Goal: Transaction & Acquisition: Purchase product/service

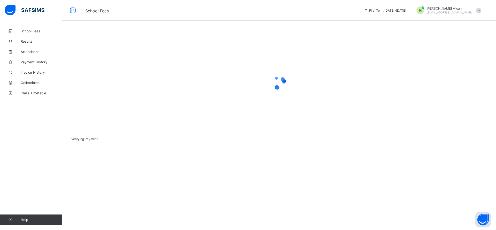
click at [475, 9] on div "M [PERSON_NAME] [PERSON_NAME] [EMAIL_ADDRESS][DOMAIN_NAME]" at bounding box center [447, 10] width 72 height 8
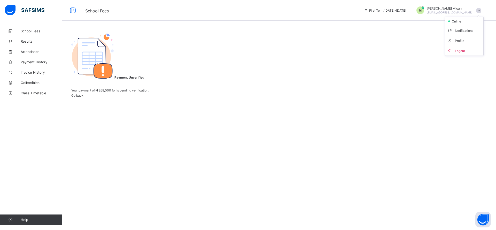
click at [461, 50] on span "Logout" at bounding box center [464, 51] width 34 height 6
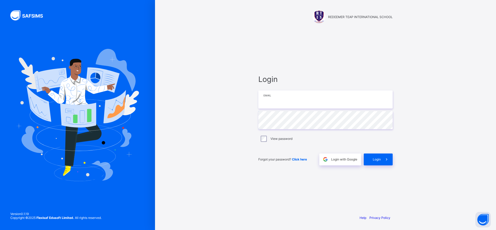
click at [282, 104] on input "email" at bounding box center [325, 99] width 134 height 18
paste input "**********"
type input "**********"
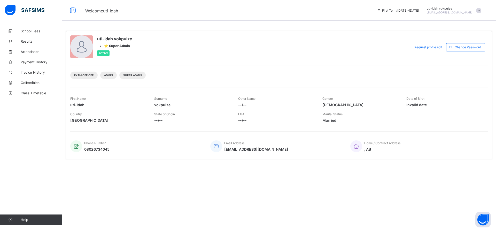
click at [30, 31] on span "School Fees" at bounding box center [41, 31] width 41 height 4
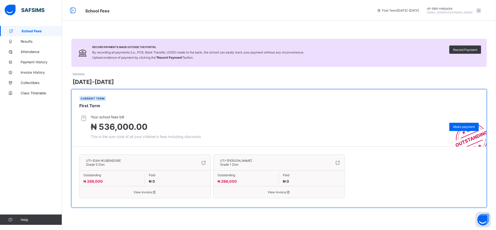
click at [152, 195] on div "UTI-IDAH IKUBENDORE Grade 5 Zion Outstanding ₦ 268,000 Paid ₦ 0 View invoice" at bounding box center [144, 176] width 131 height 44
click at [391, 105] on div "Current term First Term" at bounding box center [279, 101] width 415 height 25
click at [458, 127] on span "Make payment" at bounding box center [464, 127] width 22 height 4
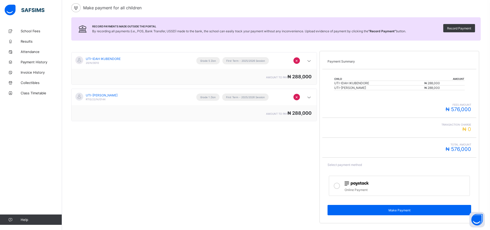
scroll to position [44, 0]
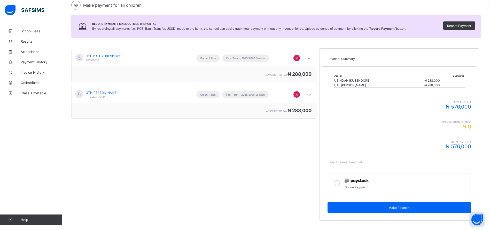
click at [192, 200] on div "UTI-IDAH IKUBENDORE 20/N/0010 Grade 5 Zion First Term - 2025/2026 Session × amo…" at bounding box center [194, 134] width 246 height 177
click at [340, 184] on icon at bounding box center [337, 183] width 6 height 6
click at [393, 207] on span "Make Payment" at bounding box center [399, 208] width 136 height 4
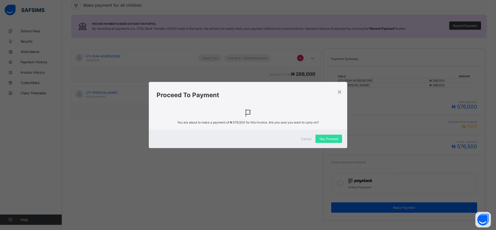
click at [323, 135] on div "Yes, Proceed" at bounding box center [328, 139] width 27 height 8
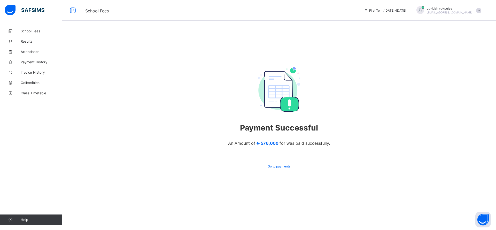
click at [26, 62] on span "Payment History" at bounding box center [41, 62] width 41 height 4
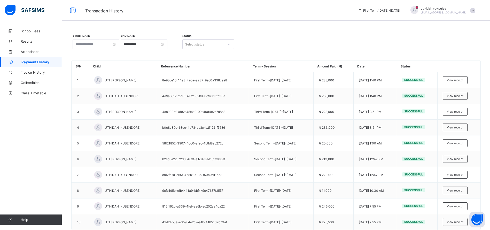
click at [468, 83] on div "View receipt" at bounding box center [455, 80] width 25 height 8
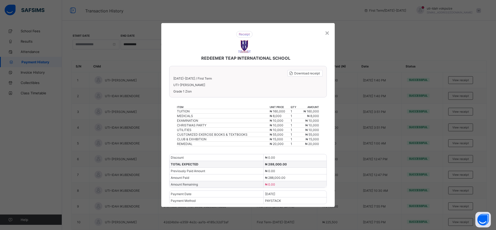
click at [315, 72] on span "Download receipt" at bounding box center [307, 73] width 26 height 4
click at [328, 34] on div "×" at bounding box center [327, 32] width 5 height 9
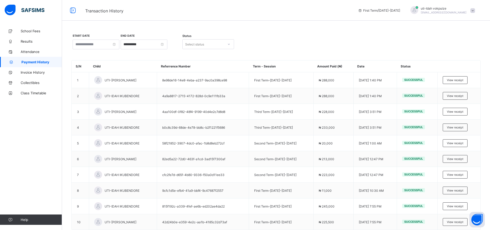
click at [453, 94] on div "View receipt" at bounding box center [455, 96] width 25 height 8
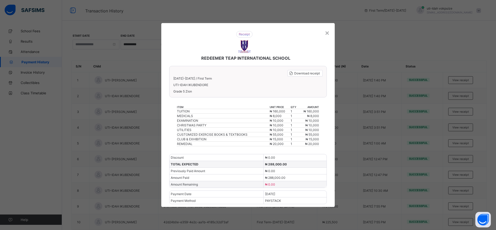
click at [315, 76] on div "Download receipt" at bounding box center [305, 73] width 35 height 6
click at [329, 33] on div "×" at bounding box center [327, 32] width 5 height 9
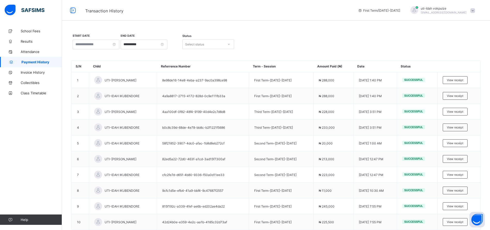
click at [452, 93] on div "View receipt" at bounding box center [455, 96] width 25 height 8
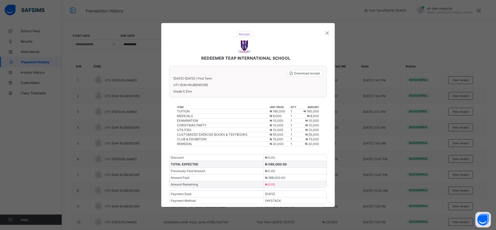
click at [301, 74] on span "Download receipt" at bounding box center [307, 73] width 26 height 4
click at [326, 32] on div "×" at bounding box center [327, 32] width 5 height 9
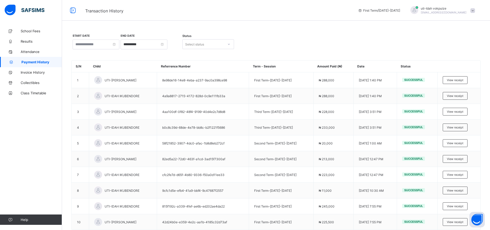
click at [474, 8] on div "uti-Idah vokpuize [EMAIL_ADDRESS][DOMAIN_NAME]" at bounding box center [441, 10] width 72 height 9
click at [457, 59] on span "Logout" at bounding box center [458, 61] width 34 height 6
